Goal: Navigation & Orientation: Find specific page/section

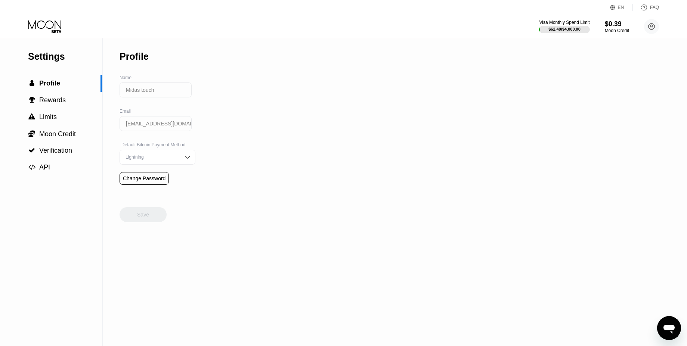
click at [602, 31] on div "Visa Monthly Spend Limit $62.49 / $4,000.00 $0.39 Moon Credit Midas touch [EMAI…" at bounding box center [599, 26] width 120 height 15
click at [604, 30] on div "Visa Monthly Spend Limit $62.49 / $4,000.00 $0.39 Moon Credit Midas touch [EMAI…" at bounding box center [599, 26] width 120 height 15
click at [605, 31] on div "Moon Credit" at bounding box center [616, 30] width 25 height 5
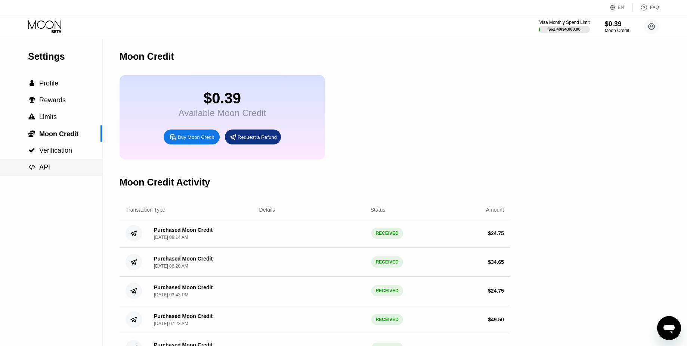
click at [58, 161] on div " API" at bounding box center [51, 167] width 102 height 17
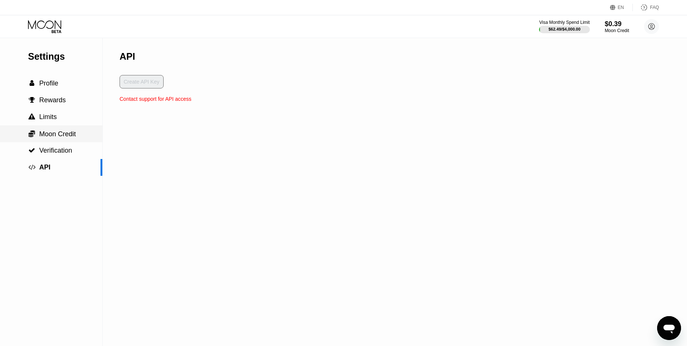
click at [54, 131] on span "Moon Credit" at bounding box center [57, 133] width 37 height 7
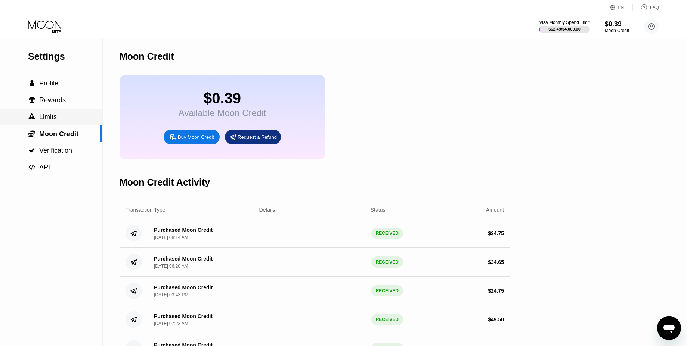
click at [54, 121] on div " Limits" at bounding box center [51, 117] width 102 height 17
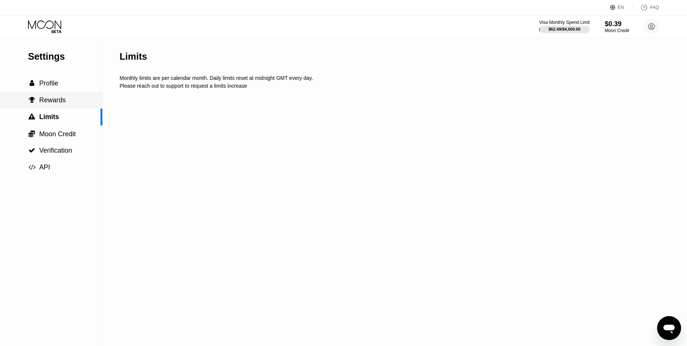
click at [58, 100] on span "Rewards" at bounding box center [52, 99] width 27 height 7
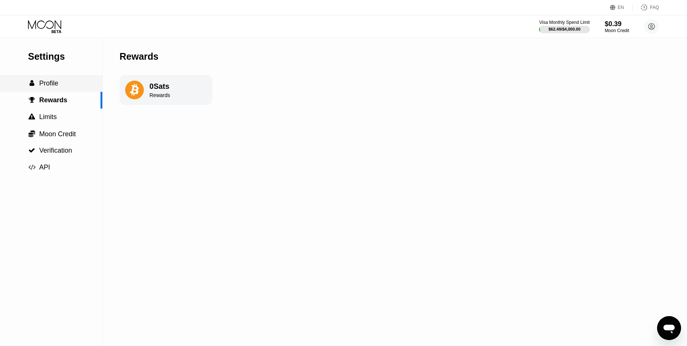
click at [72, 75] on div " Profile" at bounding box center [51, 83] width 102 height 17
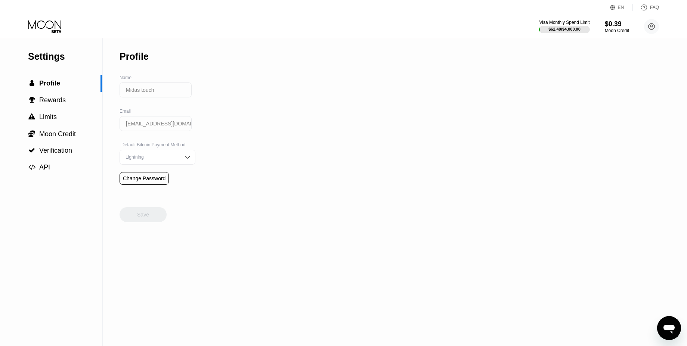
click at [386, 154] on div "Settings  Profile  Rewards  Limits  Moon Credit  Verification  API Profil…" at bounding box center [343, 192] width 687 height 308
